Goal: Information Seeking & Learning: Learn about a topic

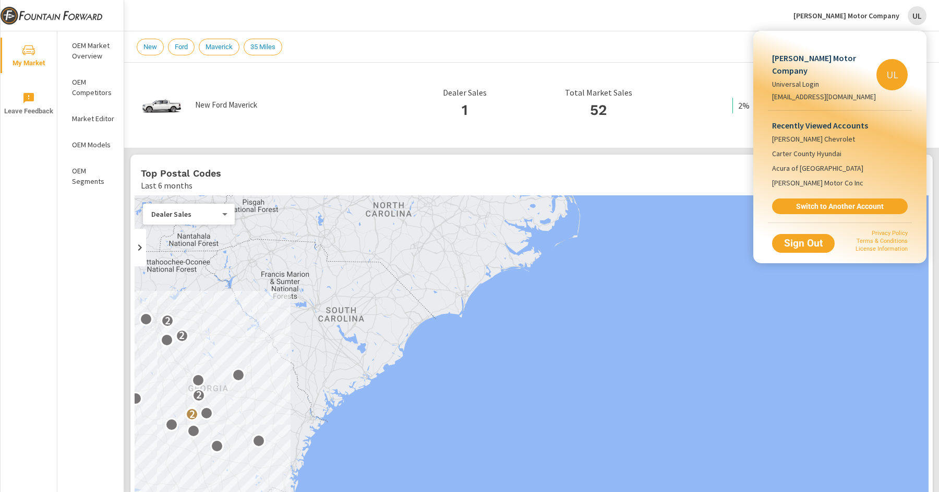
scroll to position [1, 0]
click at [843, 199] on link "Switch to Another Account" at bounding box center [840, 206] width 140 height 16
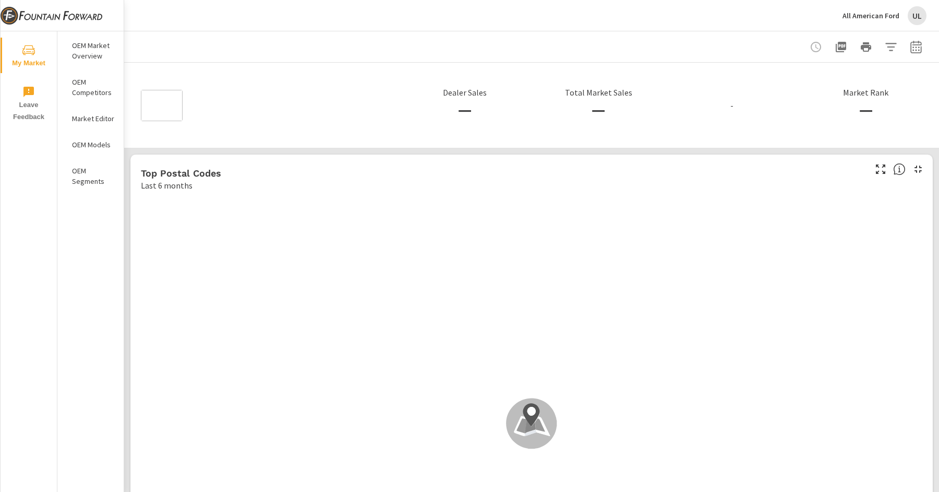
click at [880, 16] on p "All American Ford" at bounding box center [871, 15] width 57 height 9
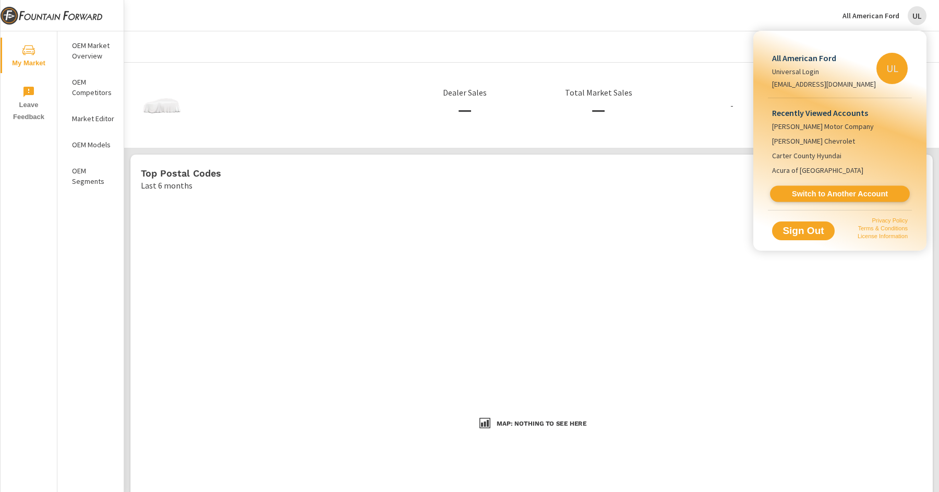
click at [852, 199] on link "Switch to Another Account" at bounding box center [840, 194] width 140 height 16
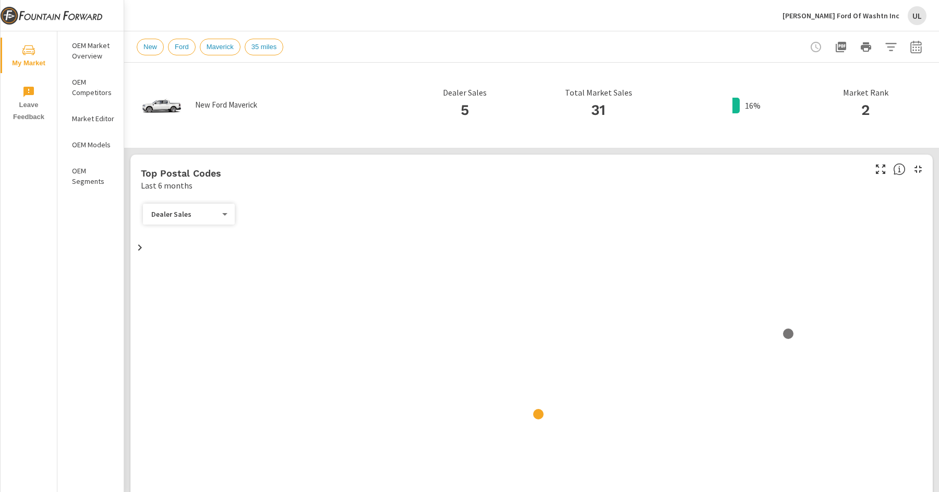
scroll to position [1, 0]
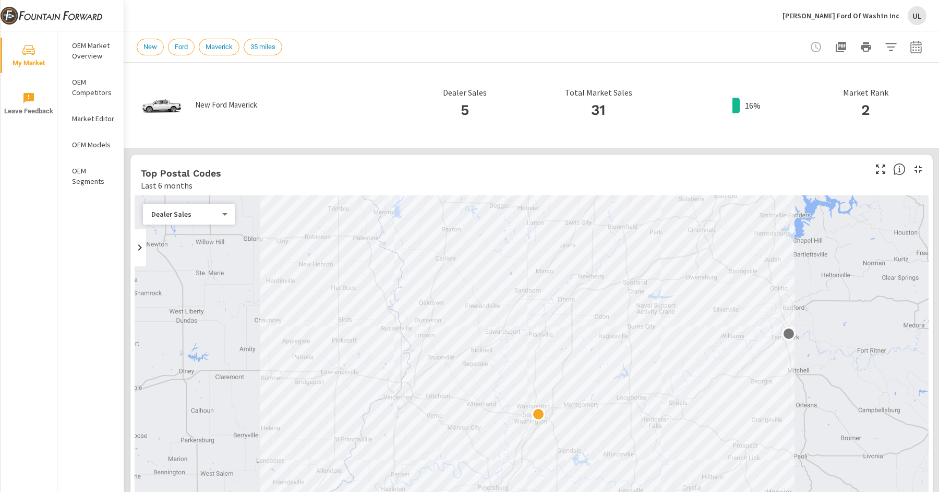
click at [80, 145] on p "OEM Models" at bounding box center [93, 144] width 43 height 10
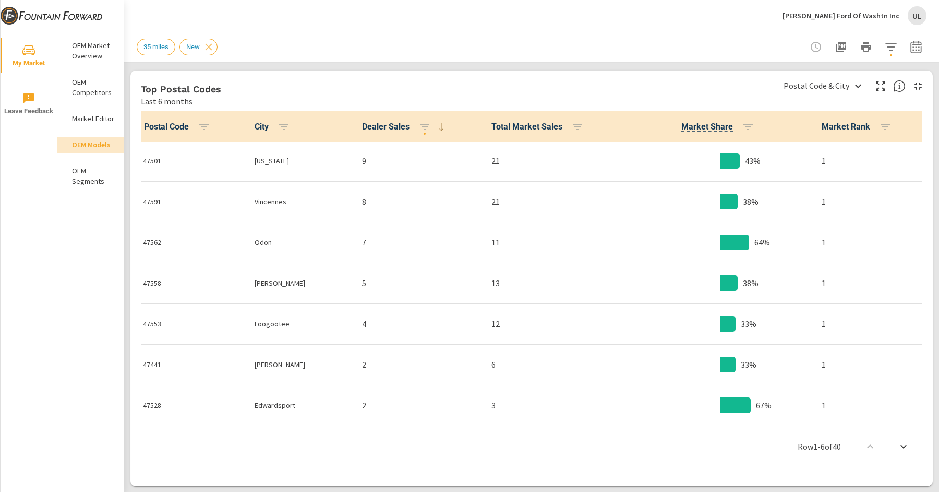
scroll to position [1, 0]
click at [542, 114] on th "Total Market Sales" at bounding box center [555, 126] width 144 height 30
click at [571, 122] on icon "button" at bounding box center [577, 127] width 13 height 13
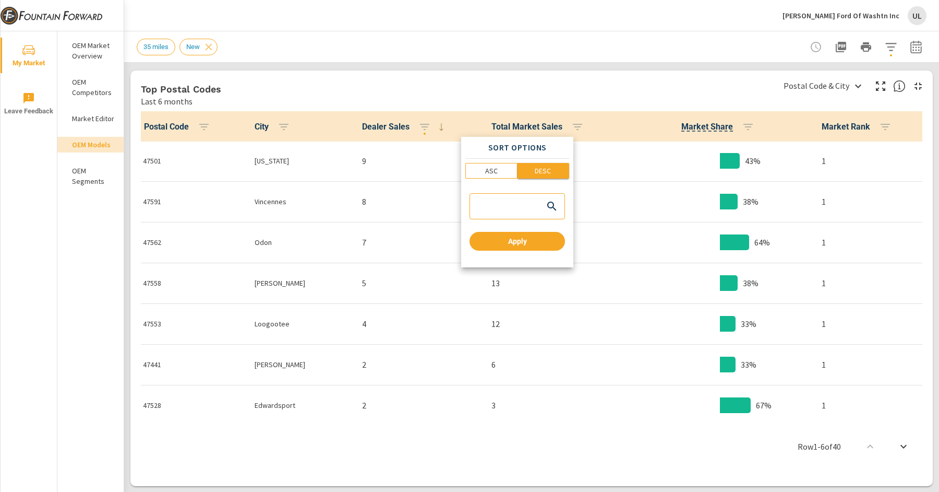
click at [533, 171] on span "DESC" at bounding box center [543, 170] width 45 height 10
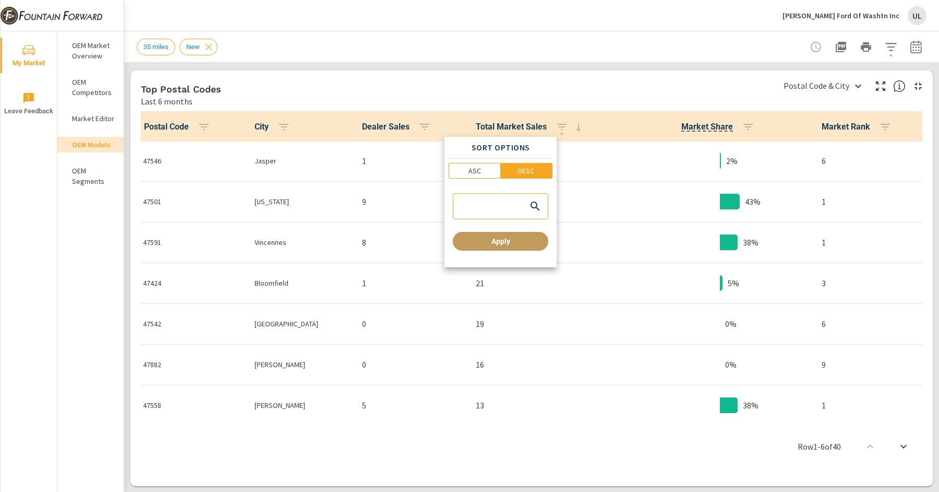
click at [519, 239] on span "Apply" at bounding box center [500, 240] width 87 height 9
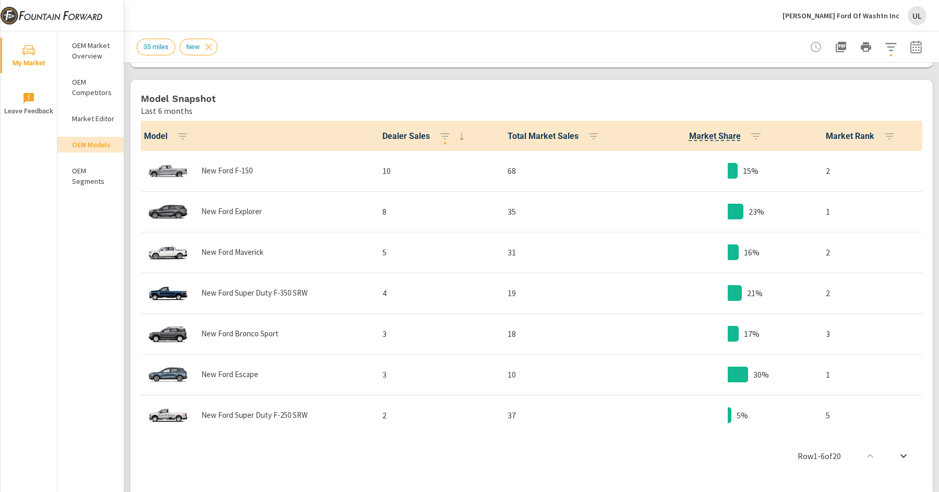
scroll to position [390, 0]
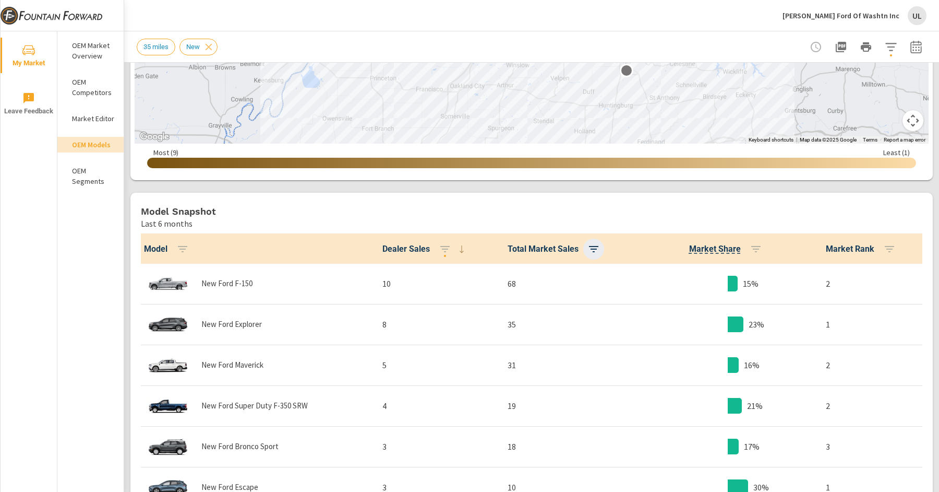
click at [598, 246] on icon "button" at bounding box center [594, 249] width 13 height 13
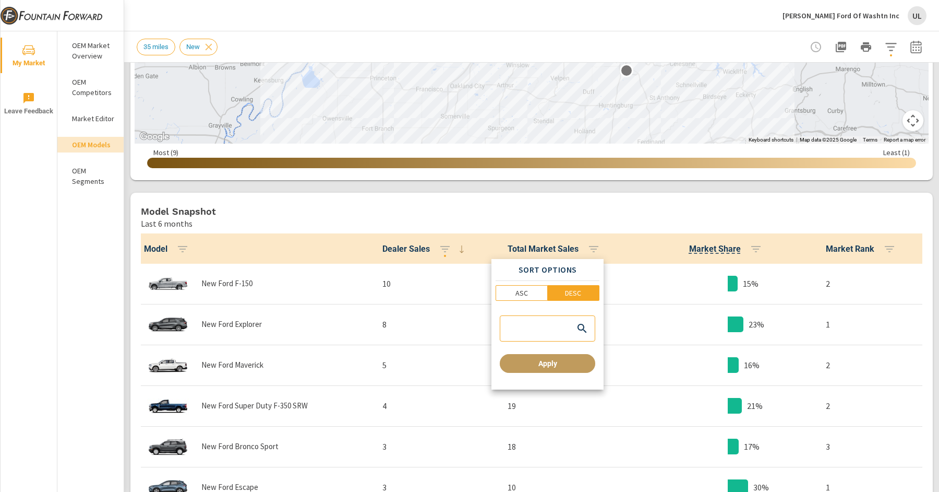
click at [566, 363] on span "Apply" at bounding box center [547, 363] width 87 height 9
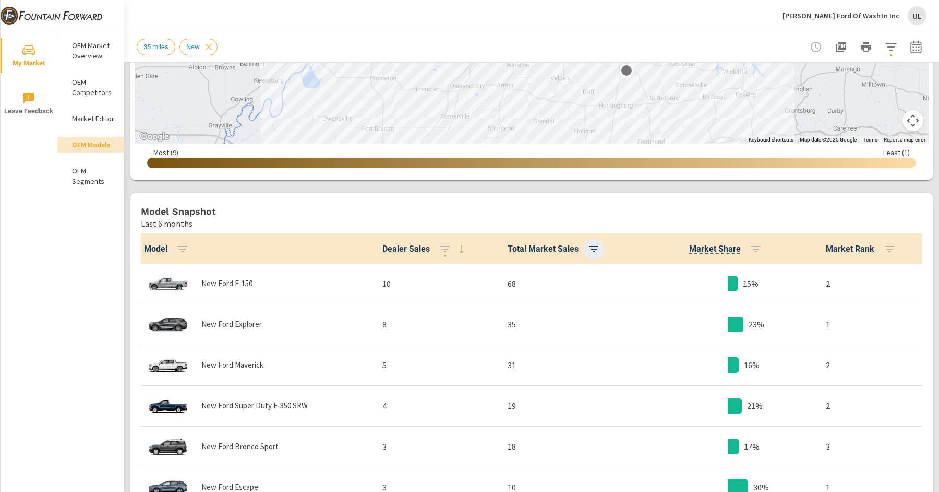
click at [593, 252] on icon "button" at bounding box center [594, 249] width 13 height 13
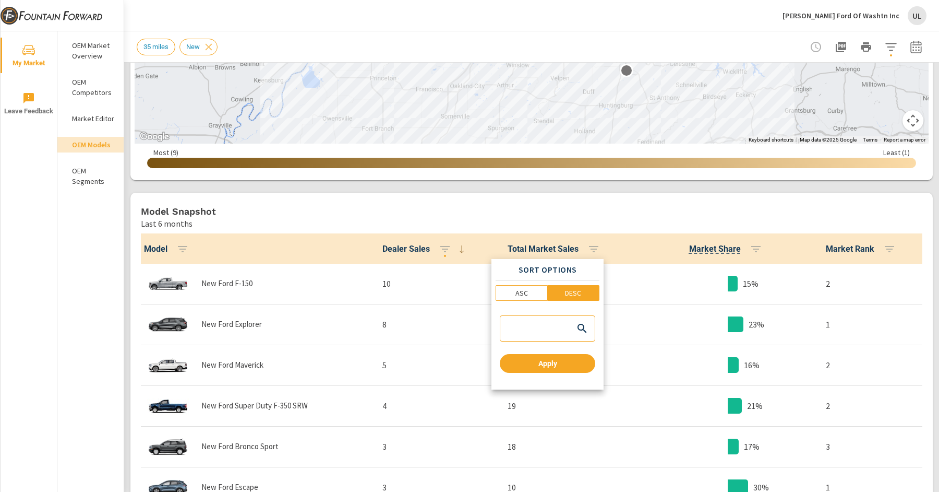
click at [558, 247] on div at bounding box center [469, 246] width 939 height 492
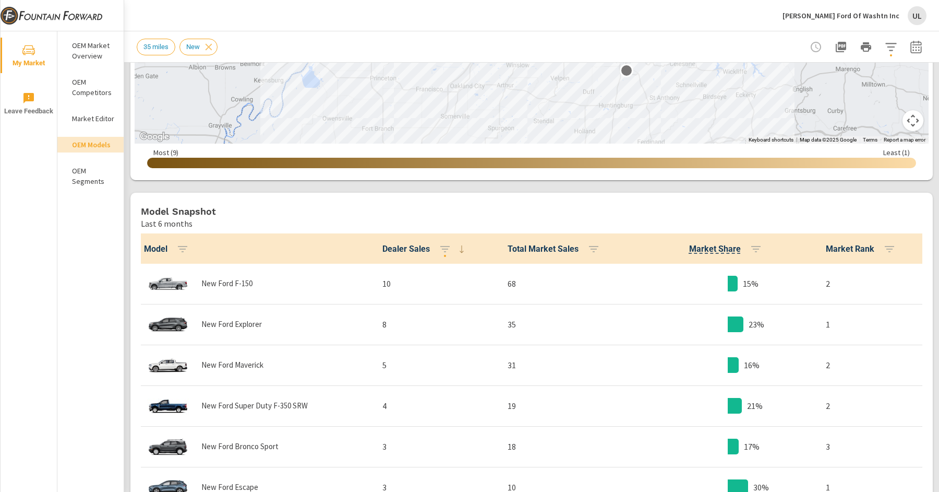
click at [567, 247] on span "Total Market Sales" at bounding box center [556, 249] width 97 height 13
click at [537, 257] on th "Total Market Sales" at bounding box center [568, 248] width 138 height 30
click at [594, 249] on icon "button" at bounding box center [594, 249] width 13 height 13
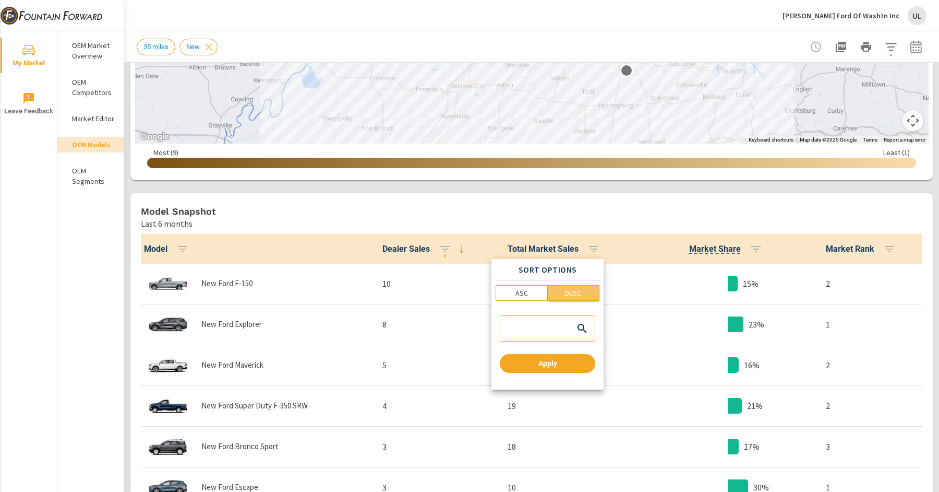
click at [564, 293] on span "DESC" at bounding box center [573, 293] width 45 height 10
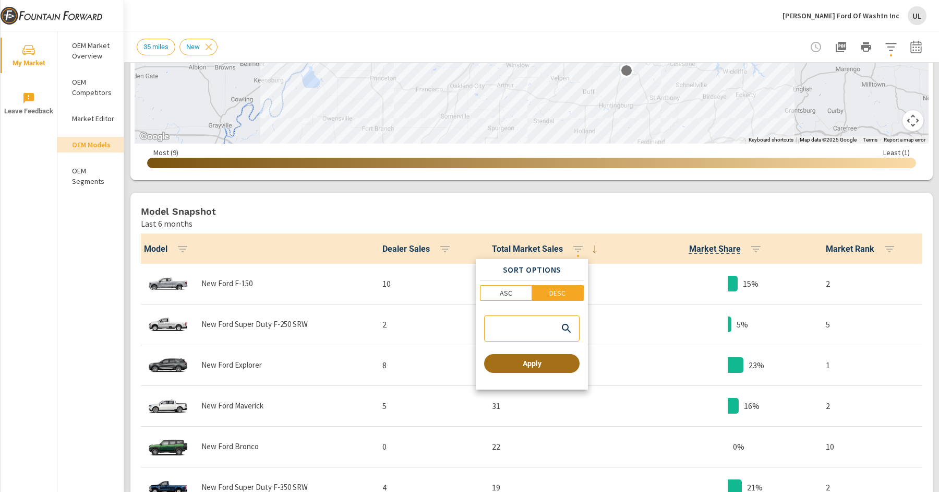
click at [551, 361] on span "Apply" at bounding box center [531, 363] width 87 height 9
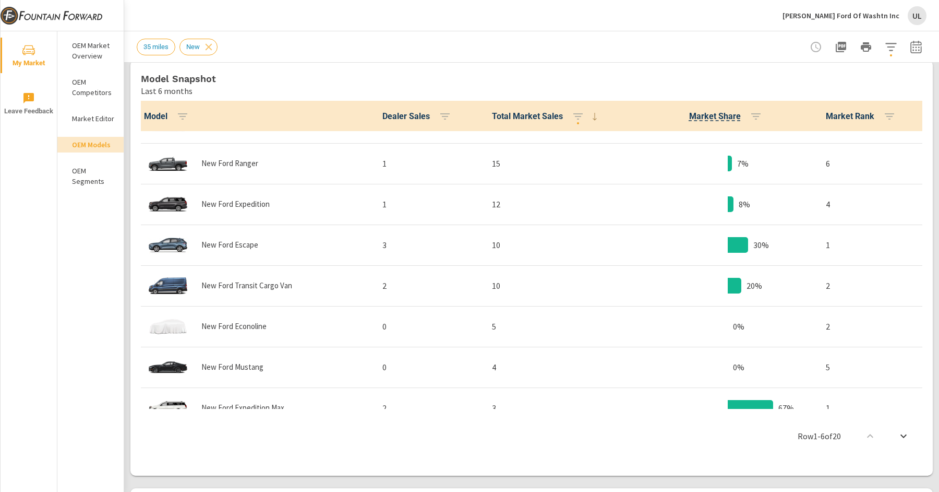
scroll to position [280, 0]
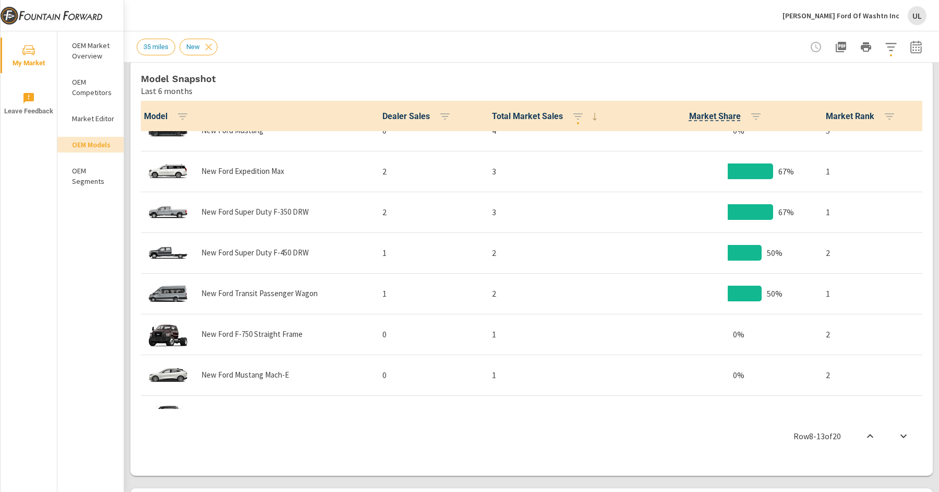
scroll to position [532, 0]
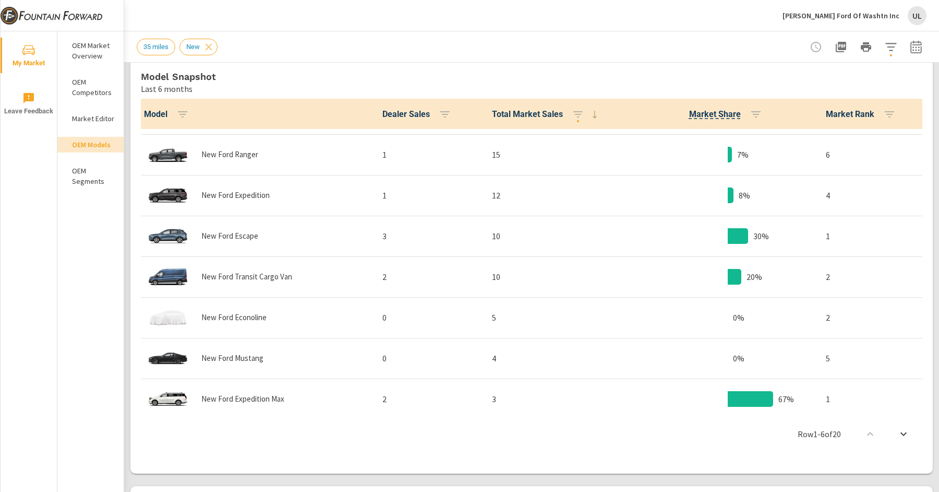
scroll to position [281, 0]
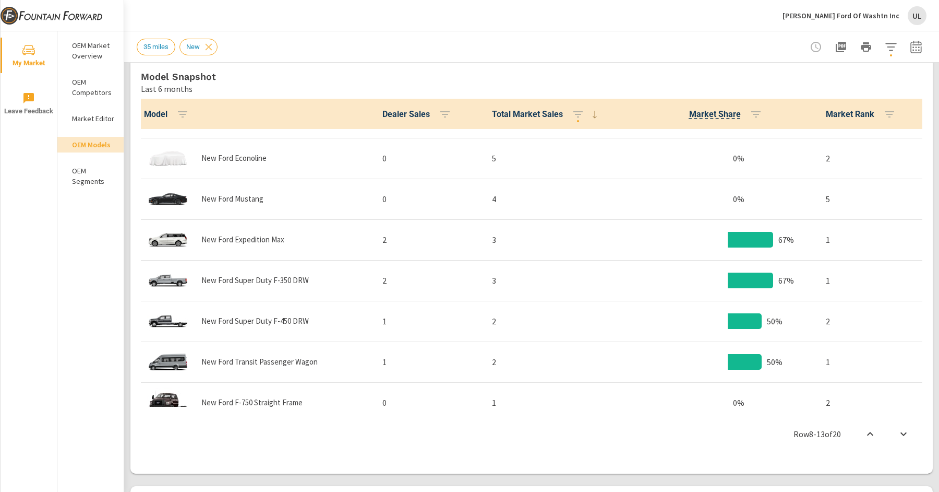
scroll to position [532, 0]
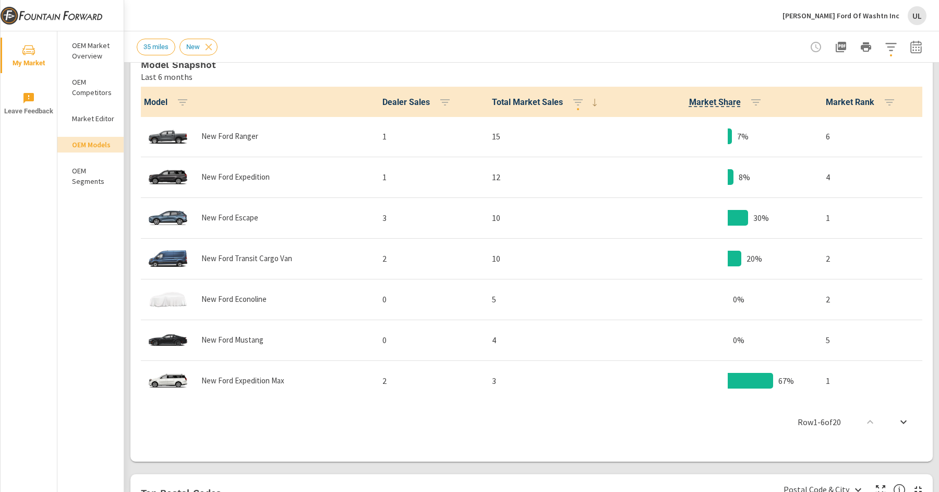
scroll to position [286, 0]
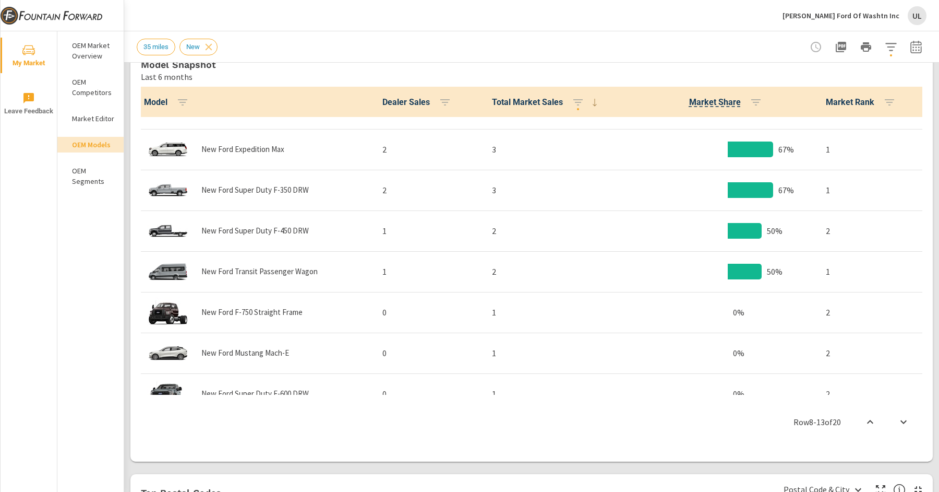
scroll to position [532, 0]
